Goal: Navigation & Orientation: Find specific page/section

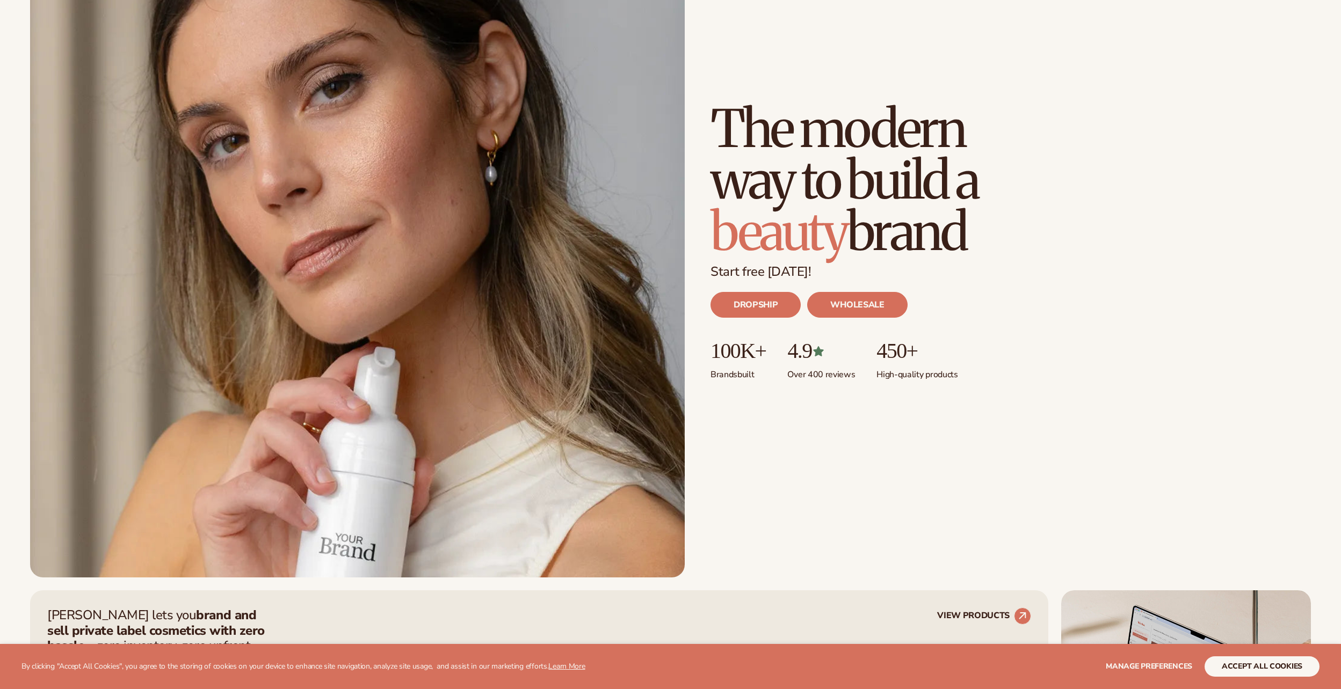
scroll to position [161, 0]
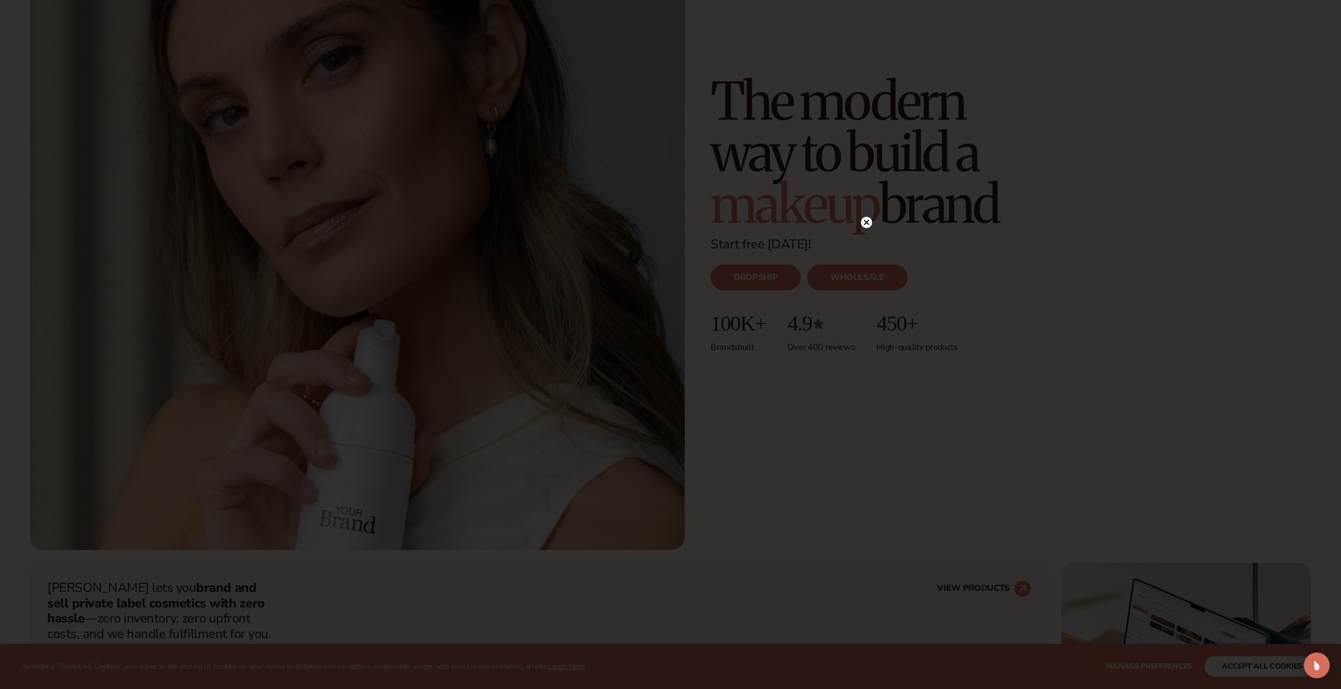
click at [864, 224] on icon at bounding box center [866, 222] width 11 height 11
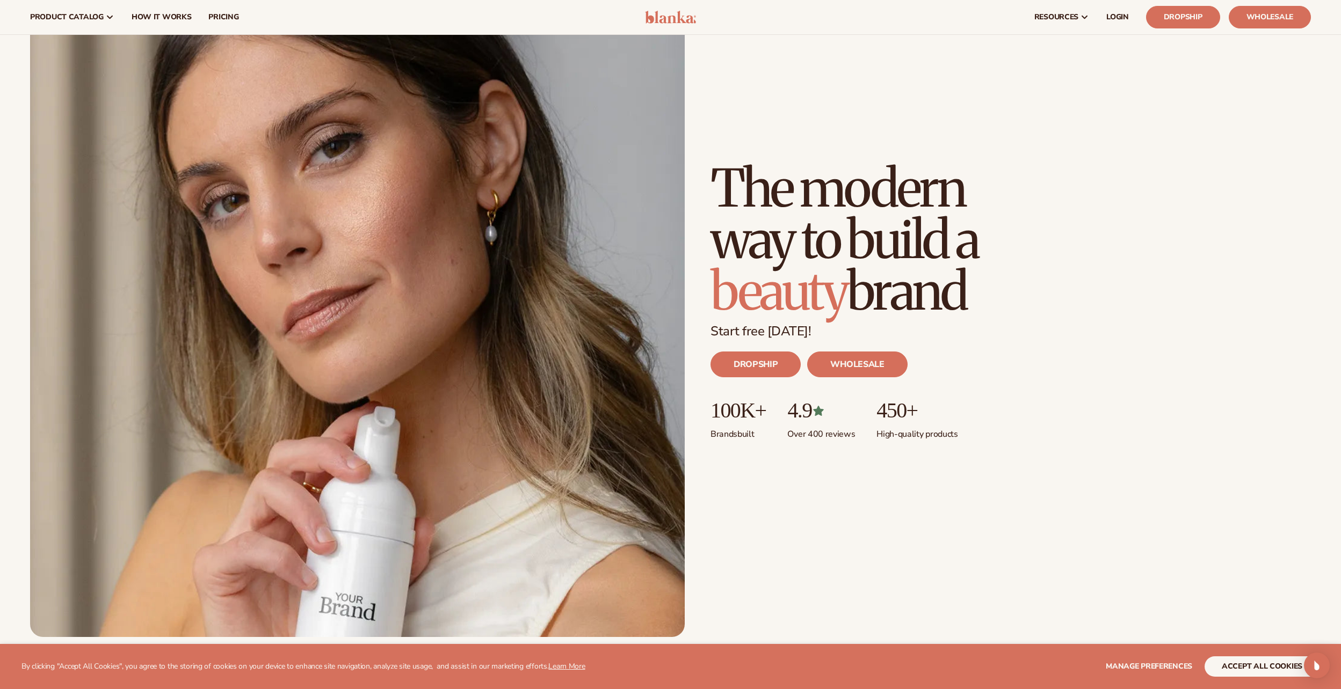
scroll to position [0, 0]
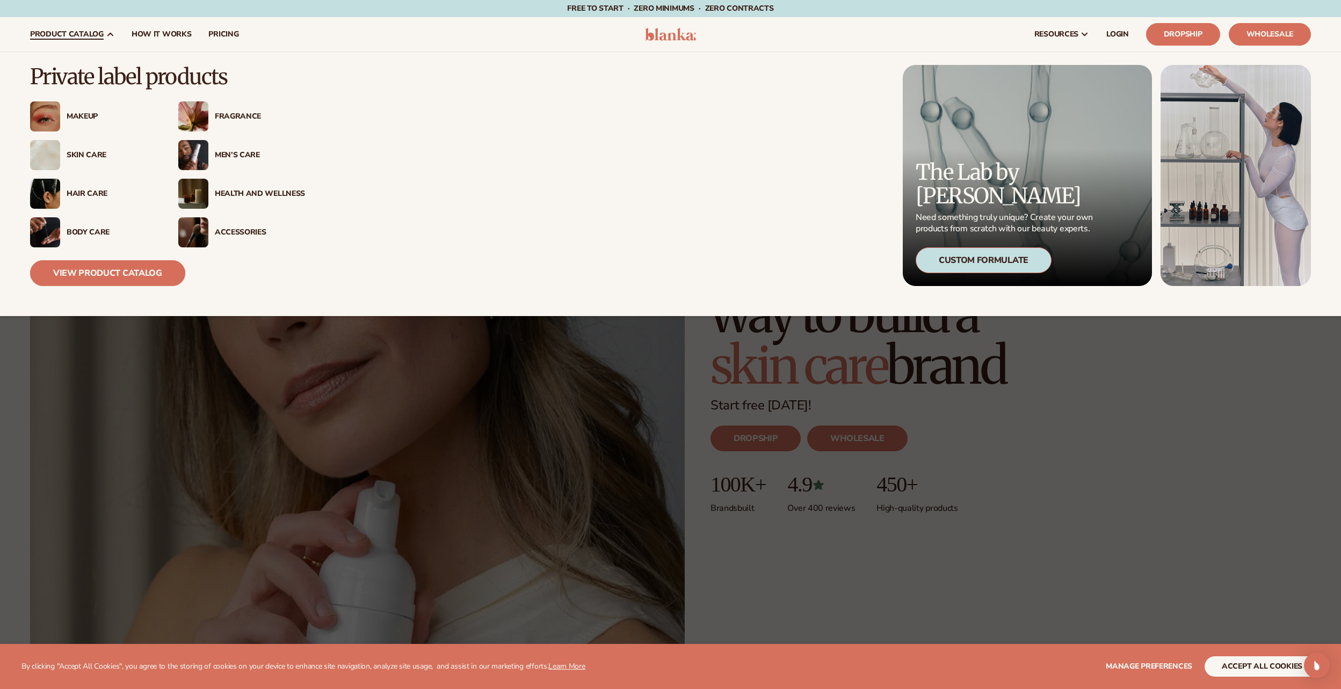
click at [121, 275] on link "View Product Catalog" at bounding box center [107, 273] width 155 height 26
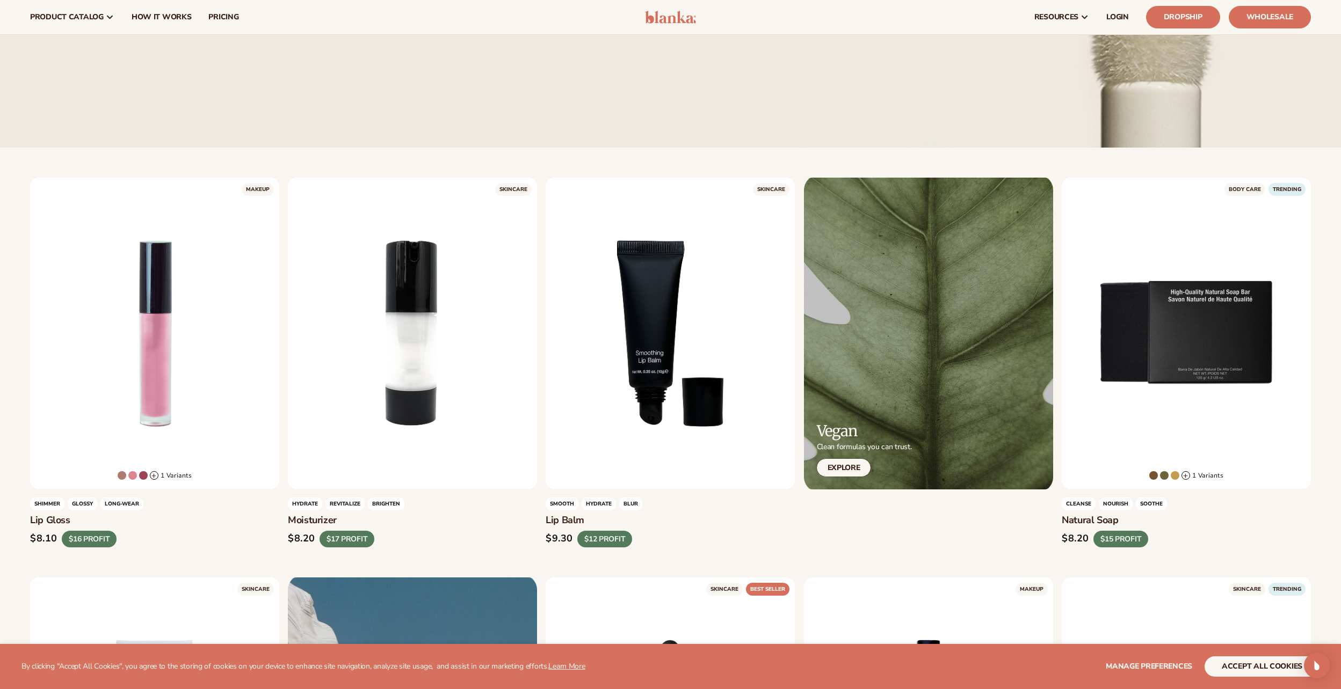
scroll to position [1879, 0]
